Goal: Task Accomplishment & Management: Use online tool/utility

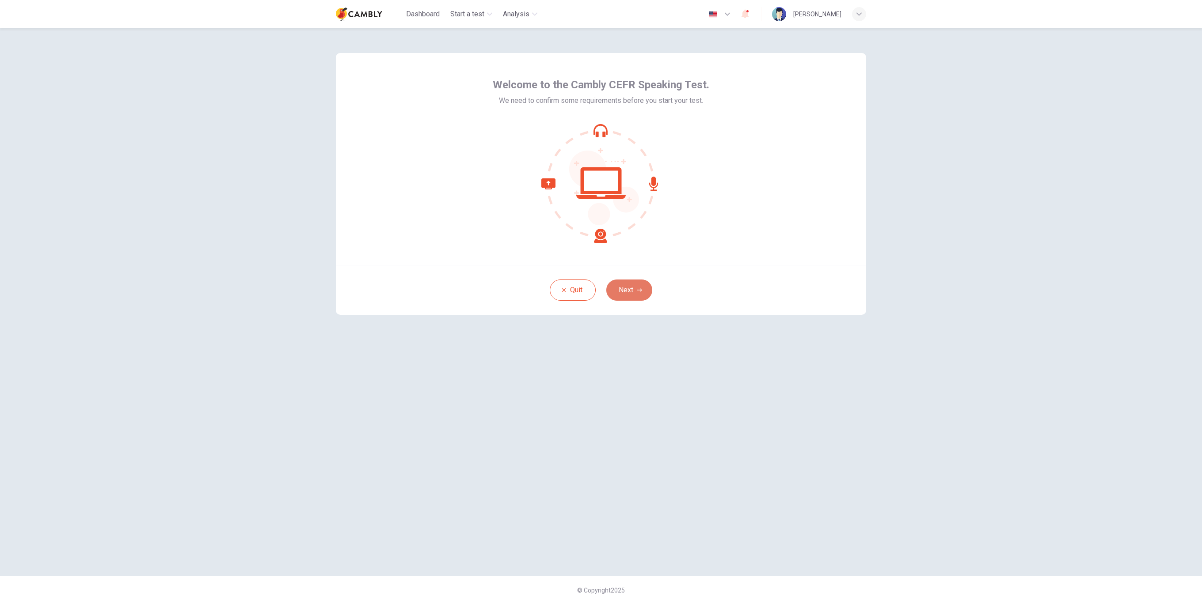
click at [627, 298] on button "Next" at bounding box center [629, 290] width 46 height 21
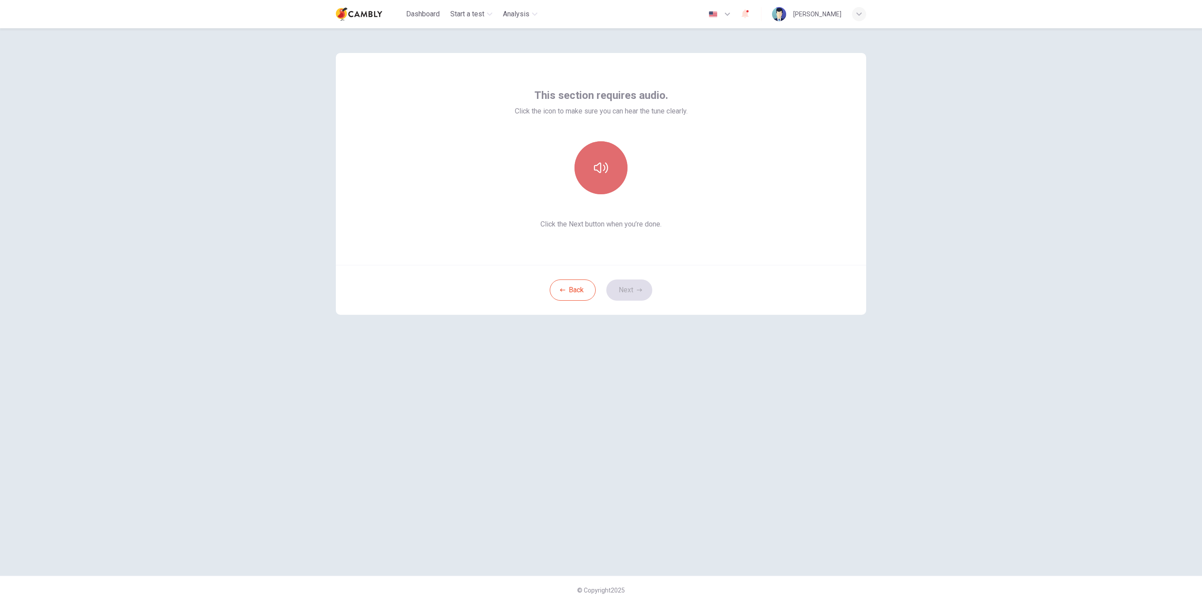
click at [601, 173] on icon "button" at bounding box center [601, 168] width 14 height 14
click at [631, 284] on button "Next" at bounding box center [629, 290] width 46 height 21
click at [595, 173] on h6 "Record" at bounding box center [601, 176] width 20 height 11
click at [662, 226] on div "Use this screen to make sure your microphone is working. Click the record butto…" at bounding box center [601, 159] width 530 height 212
click at [579, 174] on div "Stop" at bounding box center [600, 167] width 53 height 53
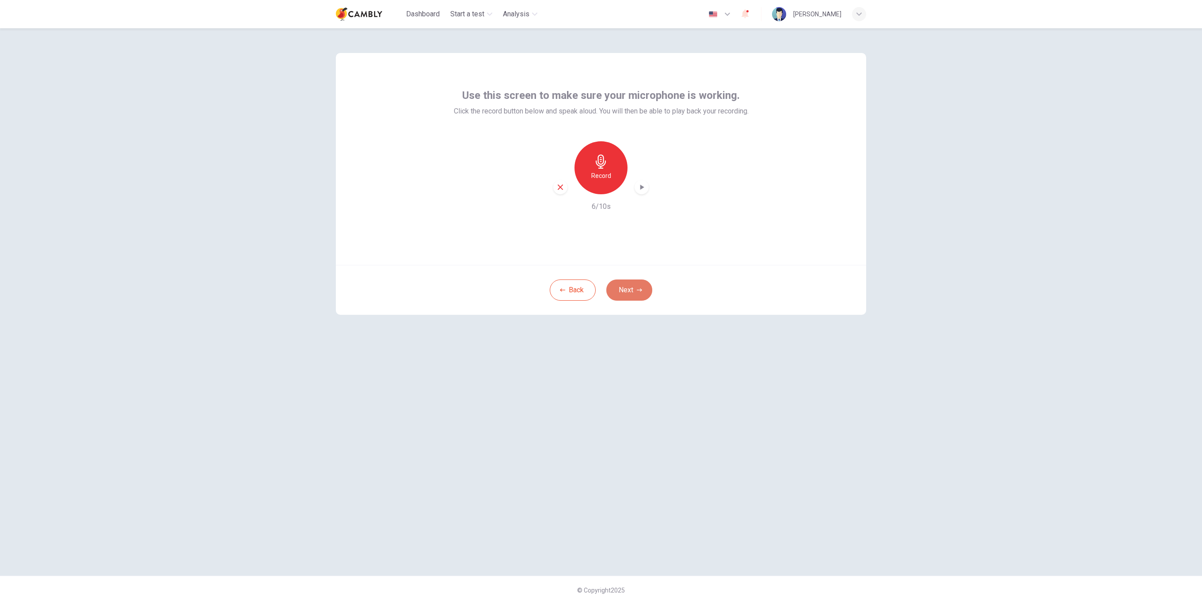
click at [624, 281] on button "Next" at bounding box center [629, 290] width 46 height 21
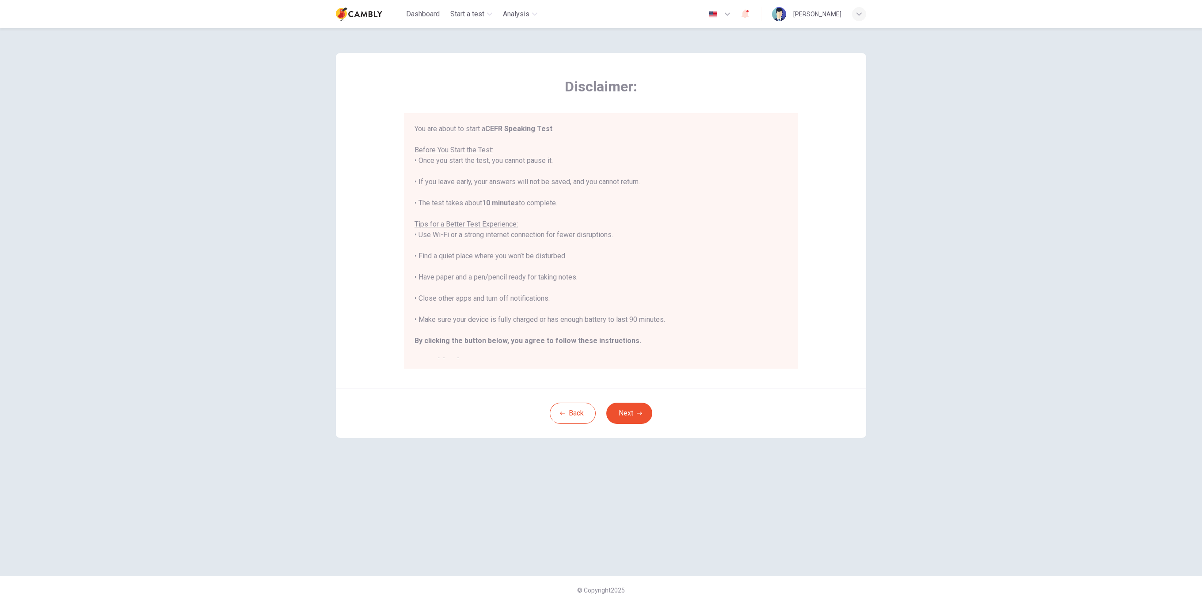
scroll to position [10, 0]
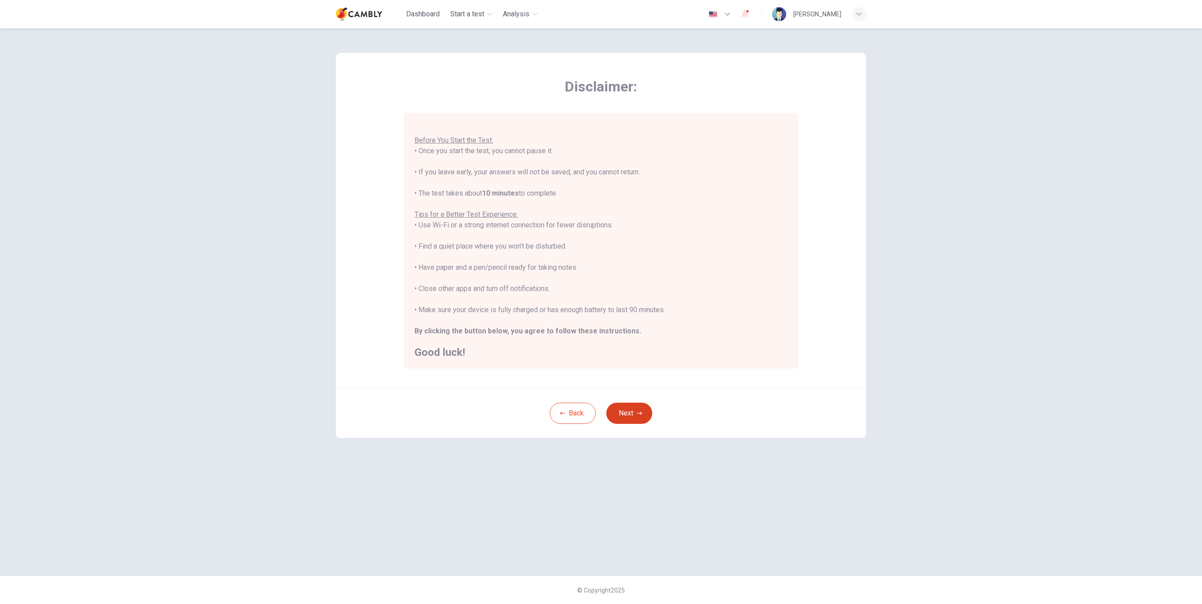
click at [623, 414] on button "Next" at bounding box center [629, 413] width 46 height 21
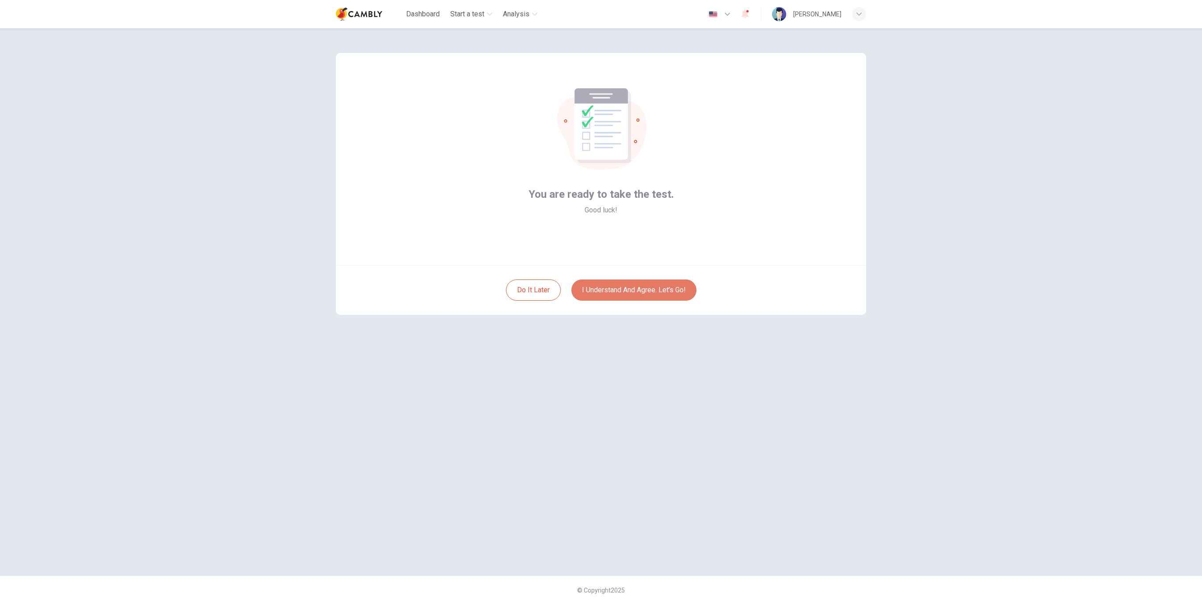
click at [641, 288] on button "I understand and agree. Let’s go!" at bounding box center [633, 290] width 125 height 21
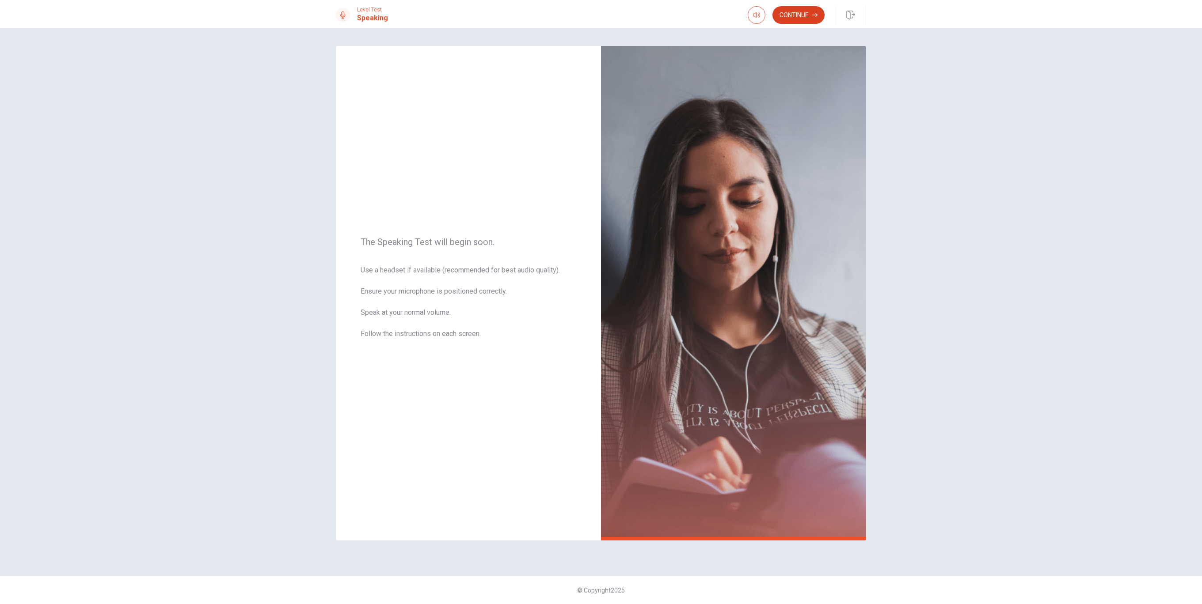
click at [801, 15] on button "Continue" at bounding box center [798, 15] width 52 height 18
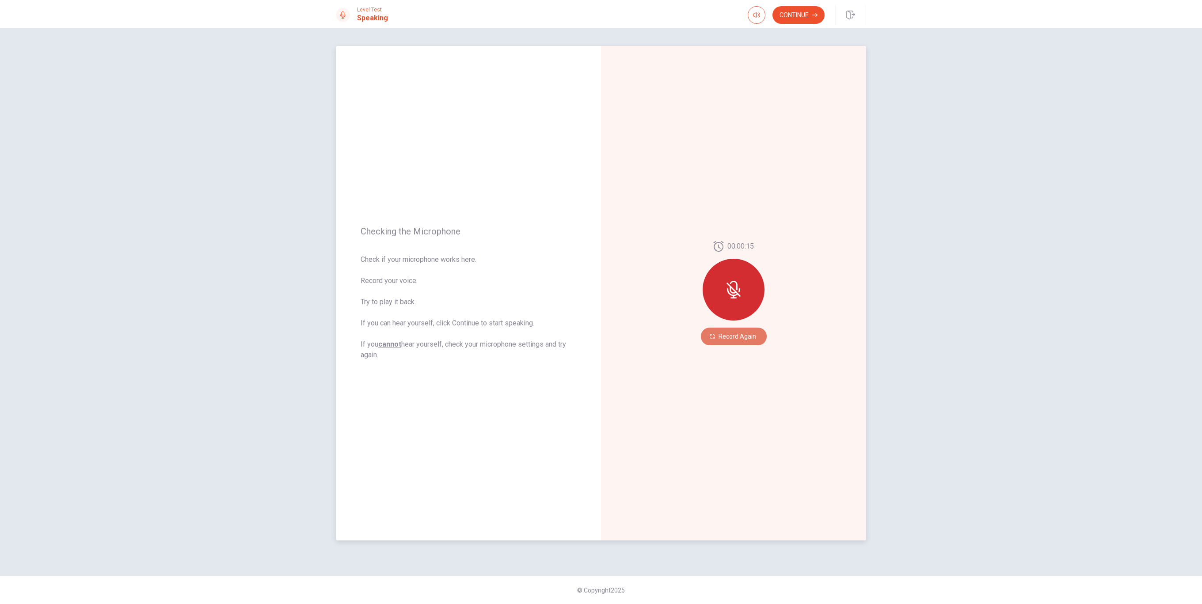
click at [738, 339] on button "Record Again" at bounding box center [734, 337] width 66 height 18
click at [744, 337] on icon "Play Audio" at bounding box center [743, 336] width 4 height 5
click at [798, 20] on button "Continue" at bounding box center [798, 15] width 52 height 18
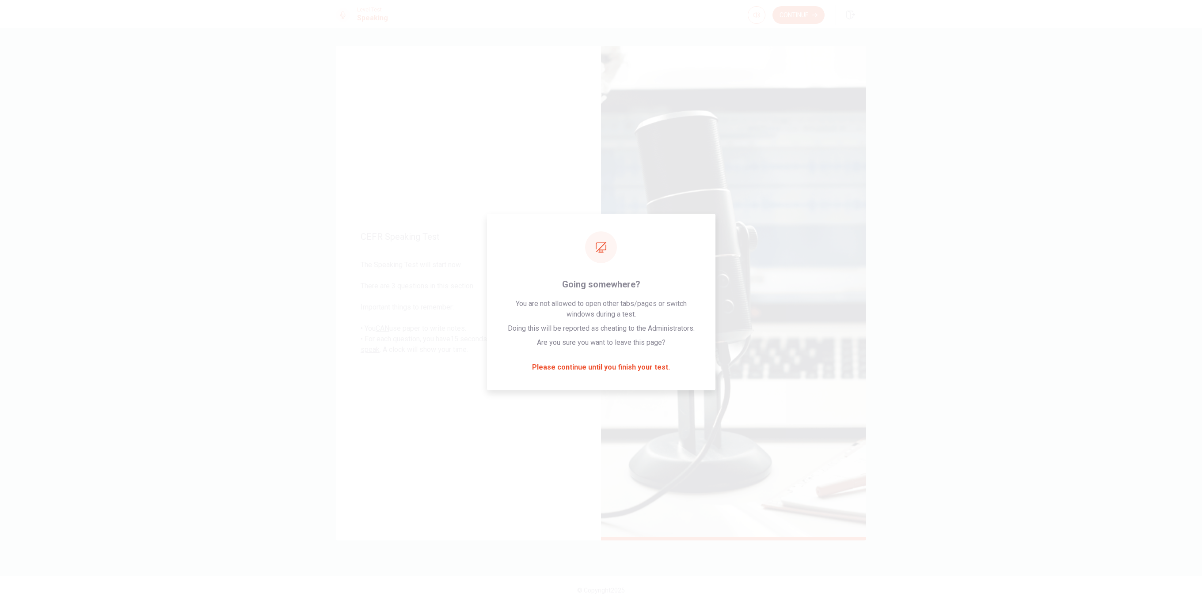
click at [774, 23] on div "Continue" at bounding box center [786, 15] width 77 height 18
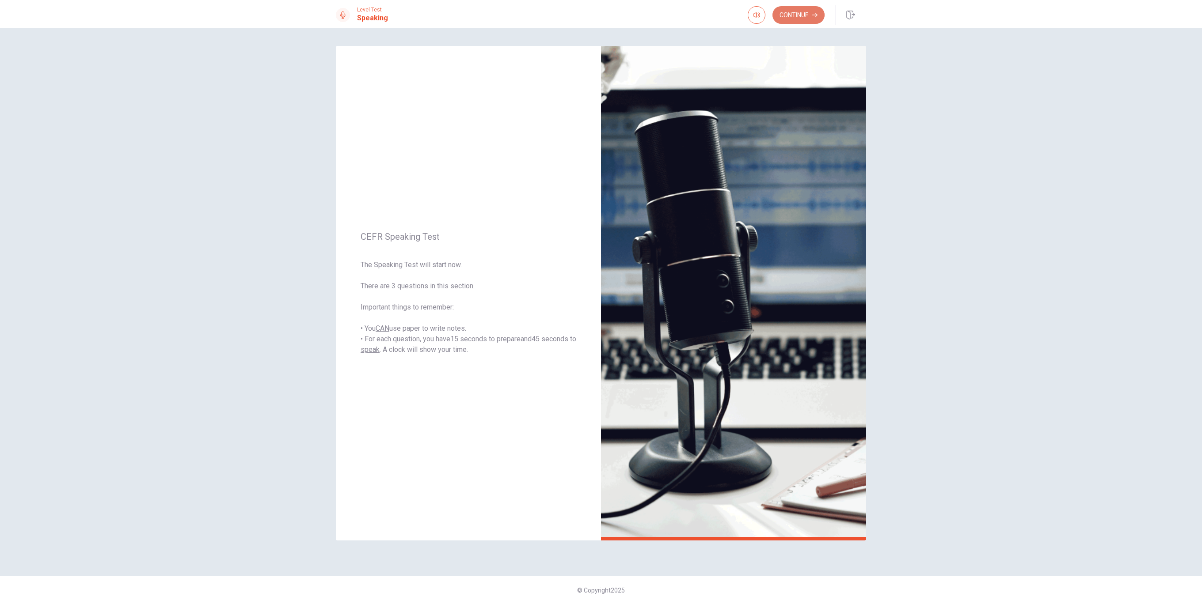
click at [793, 12] on button "Continue" at bounding box center [798, 15] width 52 height 18
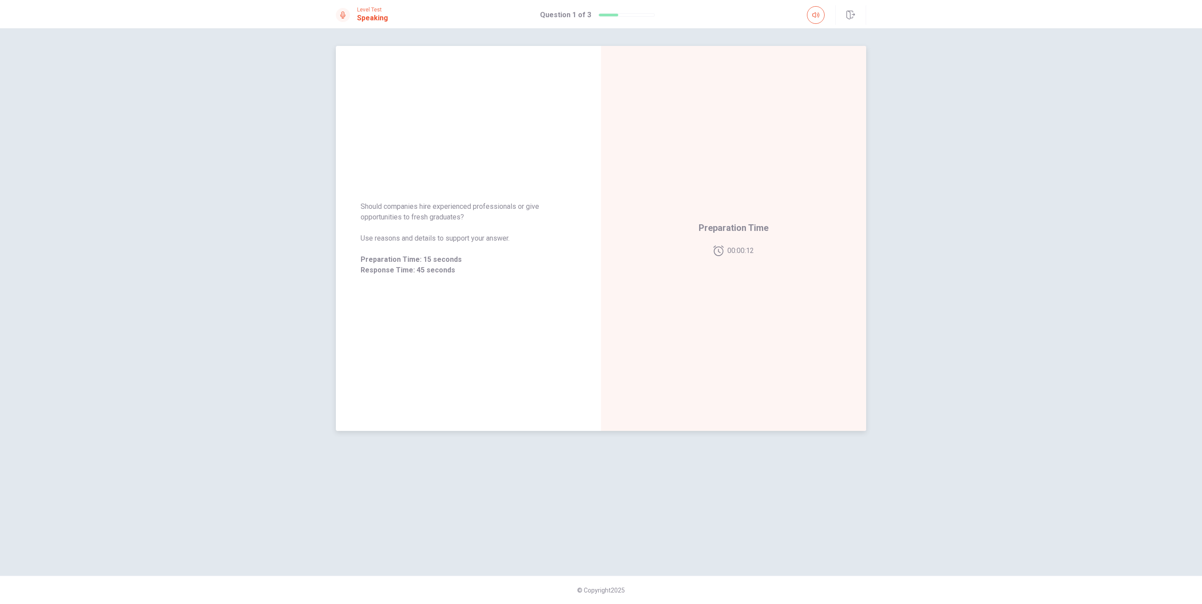
drag, startPoint x: 410, startPoint y: 216, endPoint x: 433, endPoint y: 216, distance: 23.4
click at [433, 216] on span "Should companies hire experienced professionals or give opportunities to fresh …" at bounding box center [469, 211] width 216 height 21
click at [435, 216] on span "Should companies hire experienced professionals or give opportunities to fresh …" at bounding box center [469, 211] width 216 height 21
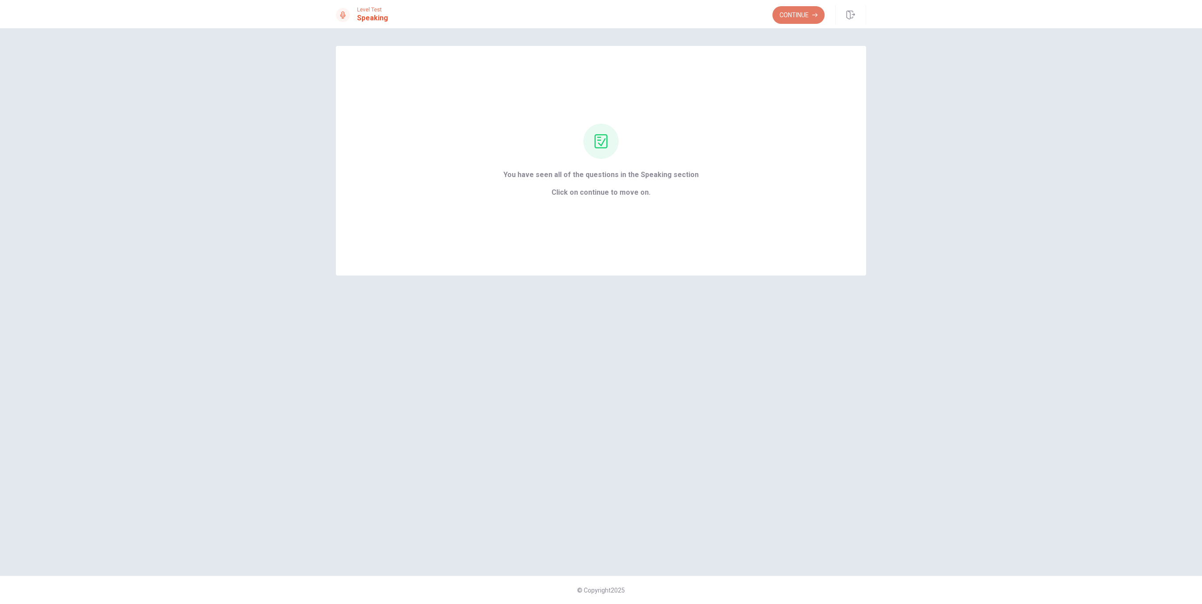
click at [799, 15] on button "Continue" at bounding box center [798, 15] width 52 height 18
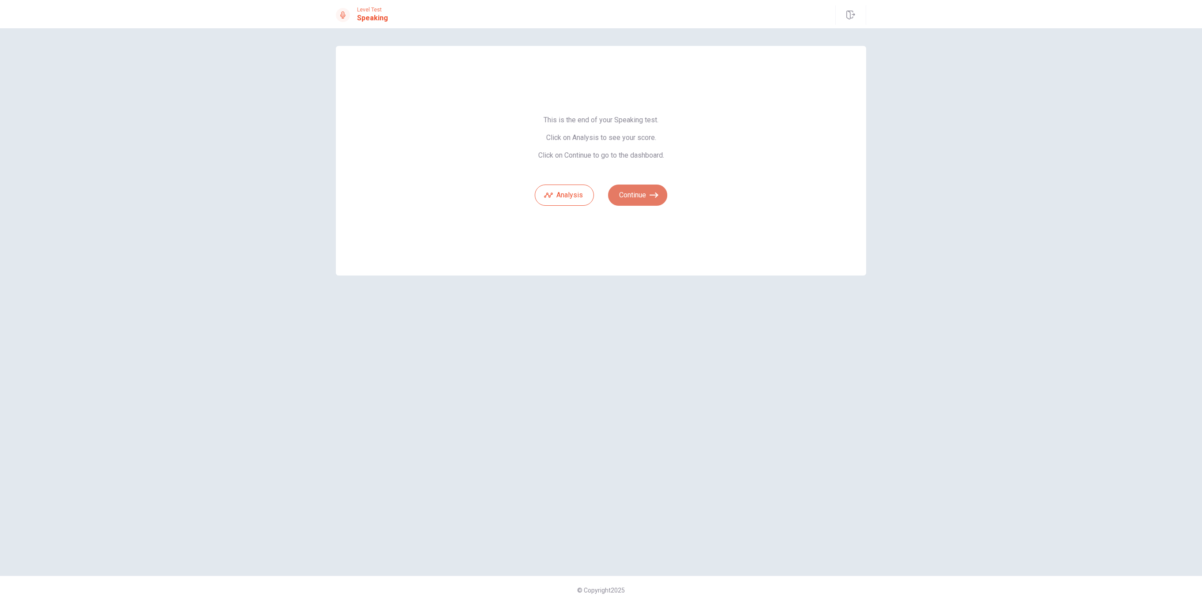
click at [642, 193] on button "Continue" at bounding box center [637, 195] width 59 height 21
